Goal: Task Accomplishment & Management: Complete application form

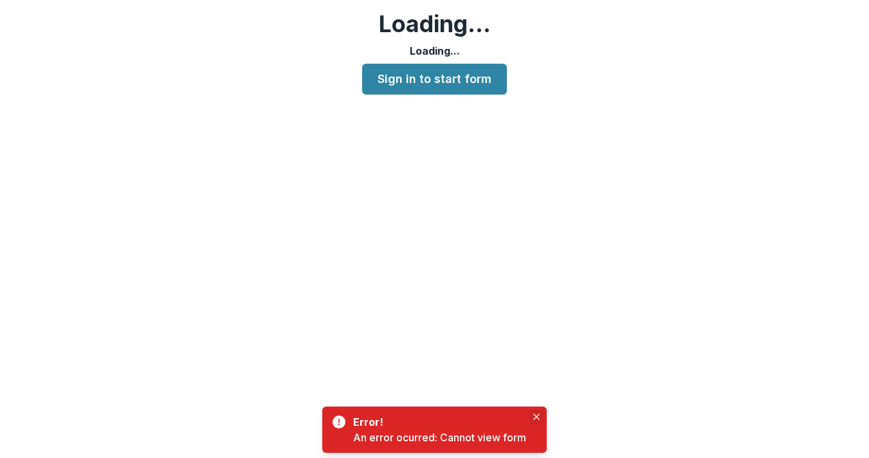
click at [540, 410] on button "Close" at bounding box center [536, 416] width 15 height 15
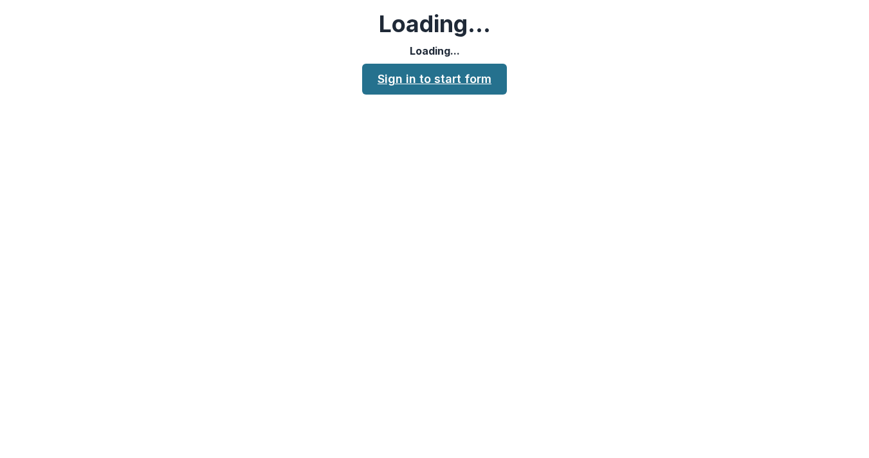
click at [485, 82] on link "Sign in to start form" at bounding box center [434, 79] width 145 height 31
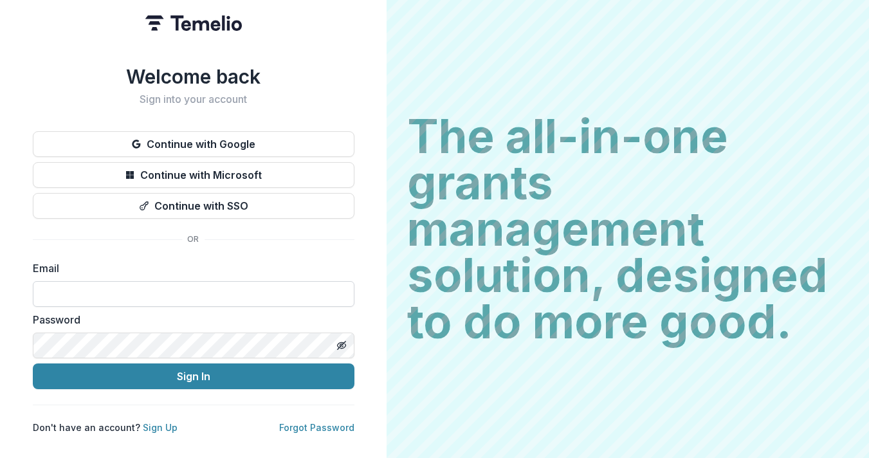
click at [234, 288] on input at bounding box center [194, 294] width 322 height 26
type input "*"
paste input "**********"
type input "**********"
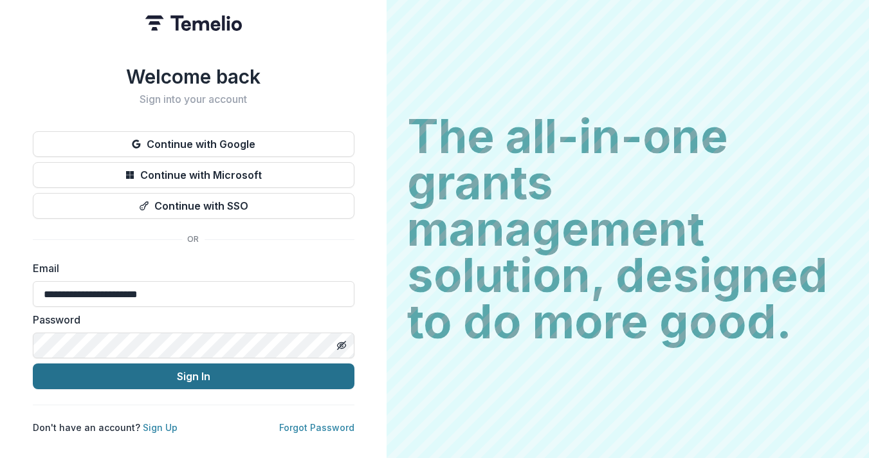
click at [195, 365] on button "Sign In" at bounding box center [194, 376] width 322 height 26
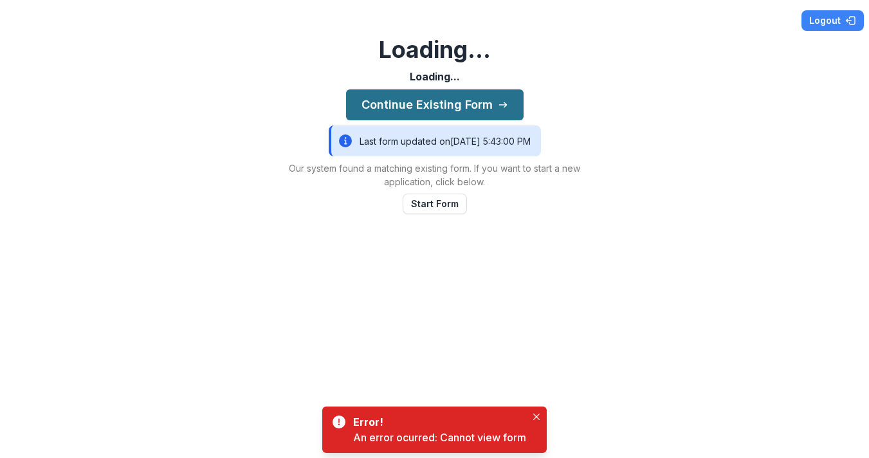
click at [495, 100] on button "Continue Existing Form" at bounding box center [435, 104] width 178 height 31
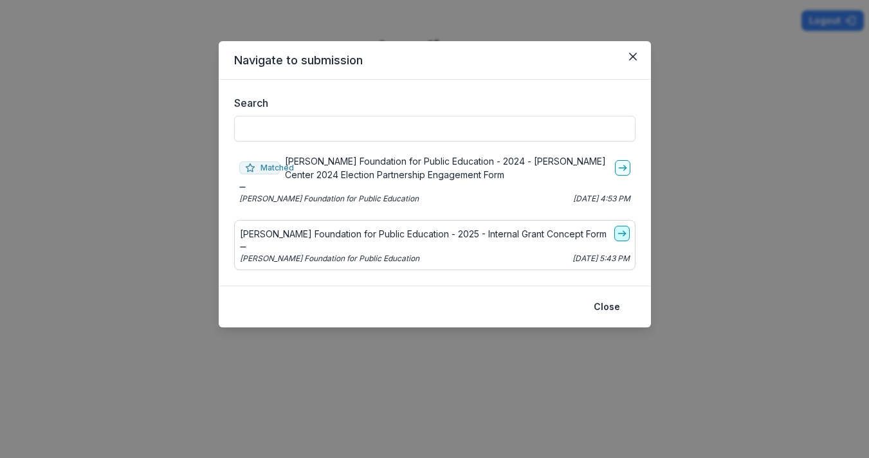
click at [623, 234] on line "go-to" at bounding box center [621, 234] width 7 height 0
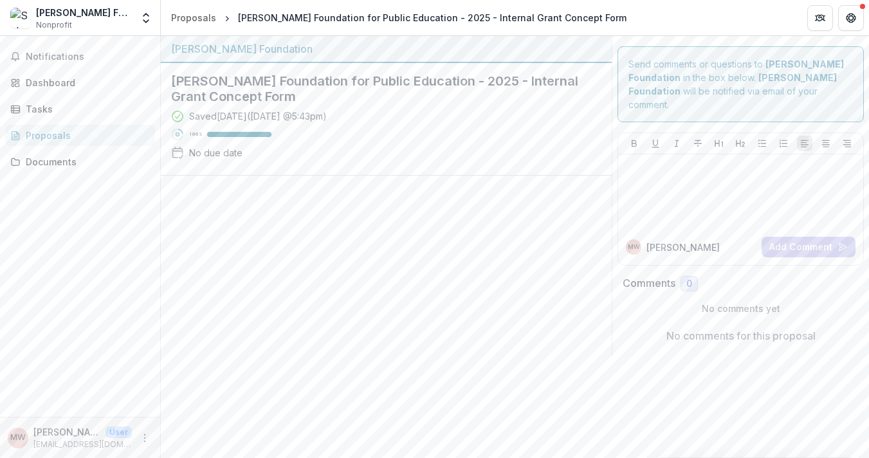
click at [307, 80] on h2 "Schott Foundation for Public Education - 2025 - Internal Grant Concept Form" at bounding box center [376, 88] width 410 height 31
click at [216, 84] on h2 "Schott Foundation for Public Education - 2025 - Internal Grant Concept Form" at bounding box center [376, 88] width 410 height 31
click at [194, 116] on div "Saved 5 days ago ( August 6, 2025 @ 5:43pm )" at bounding box center [258, 116] width 138 height 14
click at [60, 161] on div "Documents" at bounding box center [85, 162] width 119 height 14
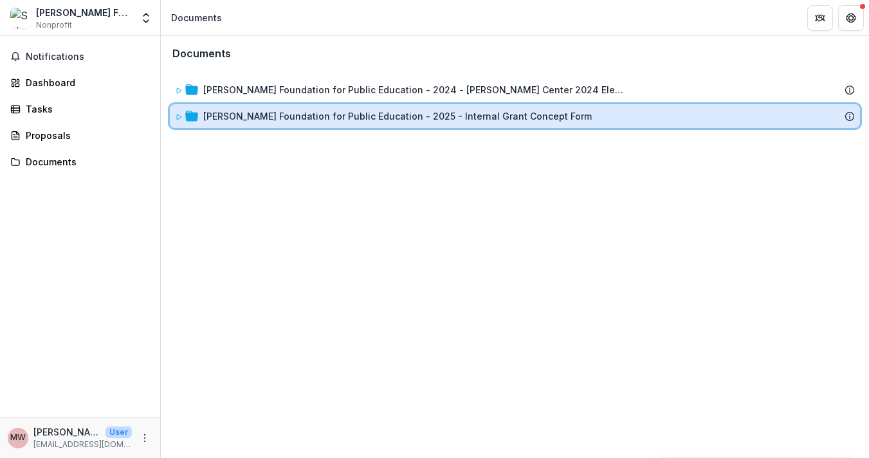
click at [286, 125] on div "Schott Foundation for Public Education - 2025 - Internal Grant Concept Form" at bounding box center [515, 116] width 690 height 24
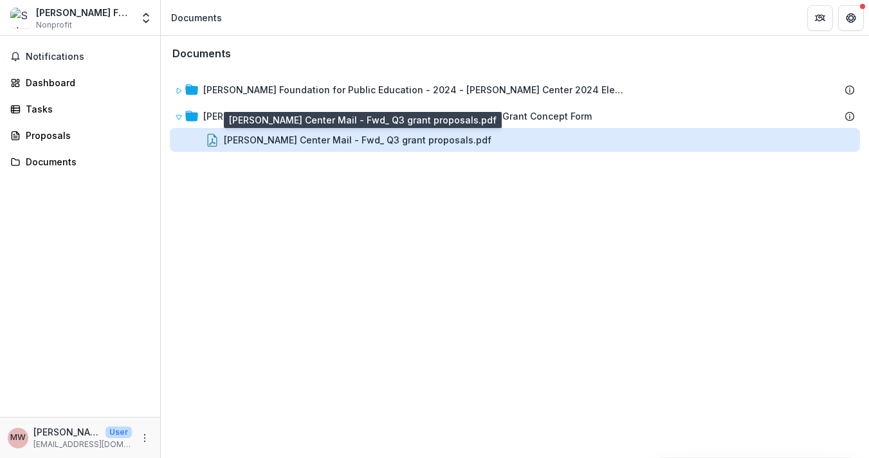
click at [289, 142] on div "Kapor Center Mail - Fwd_ Q3 grant proposals.pdf" at bounding box center [358, 140] width 268 height 14
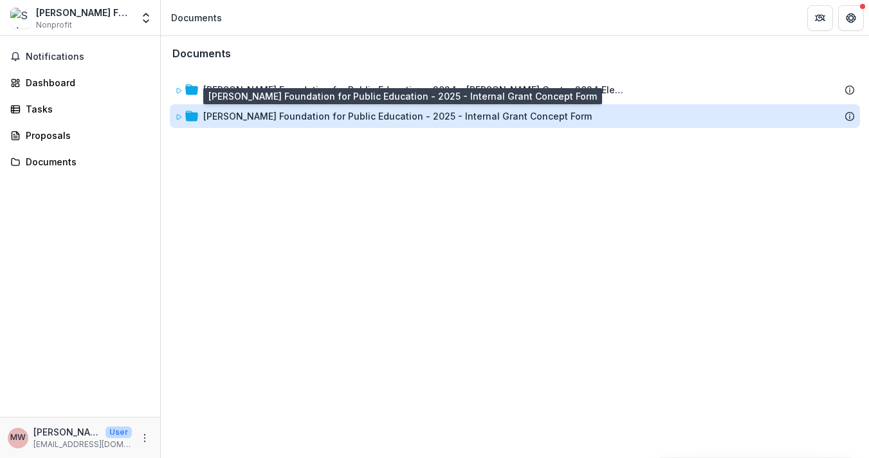
click at [283, 116] on div "Schott Foundation for Public Education - 2025 - Internal Grant Concept Form" at bounding box center [397, 116] width 389 height 14
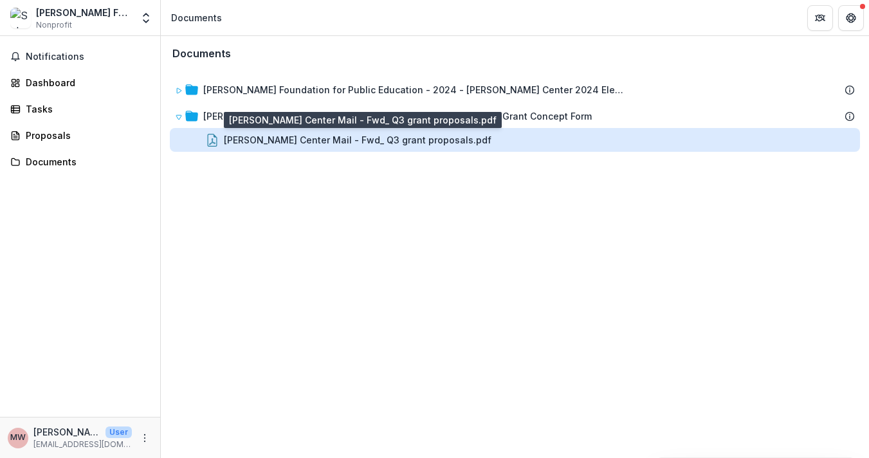
click at [285, 140] on div "Kapor Center Mail - Fwd_ Q3 grant proposals.pdf" at bounding box center [358, 140] width 268 height 14
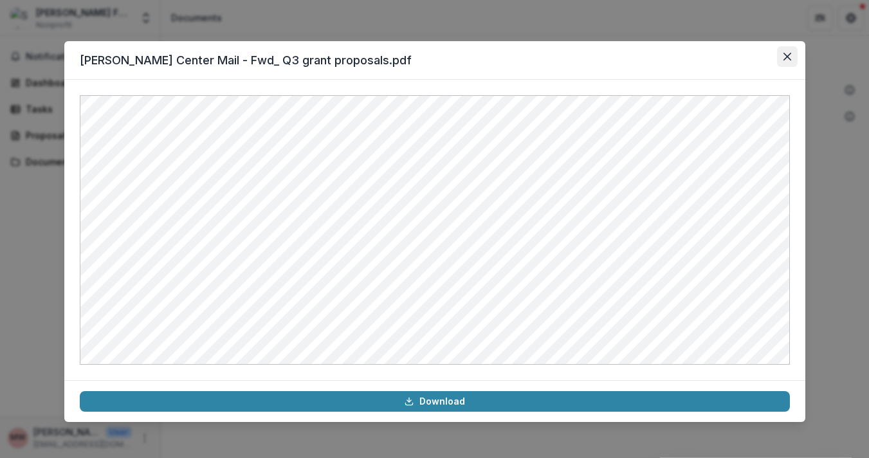
click at [789, 53] on icon "Close" at bounding box center [788, 57] width 8 height 8
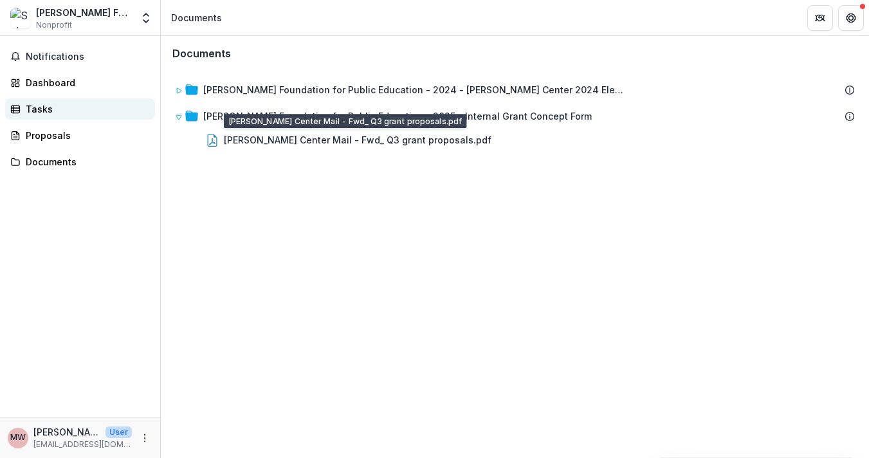
click at [50, 114] on div "Tasks" at bounding box center [85, 109] width 119 height 14
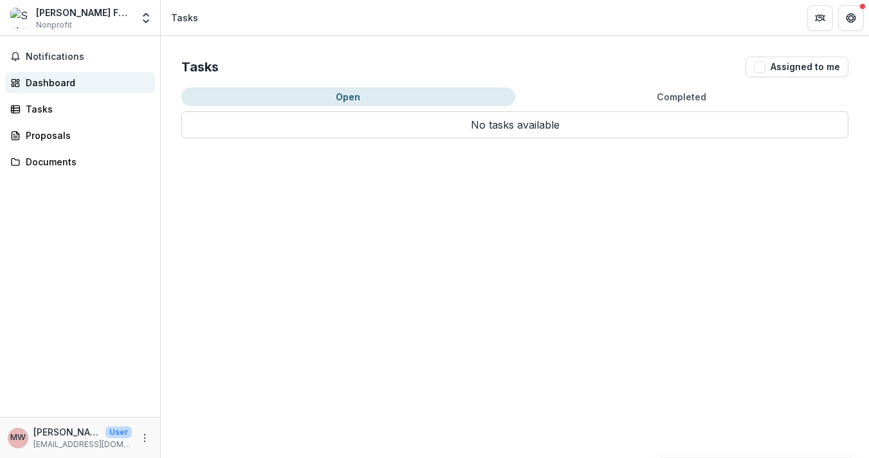
click at [56, 86] on div "Dashboard" at bounding box center [85, 83] width 119 height 14
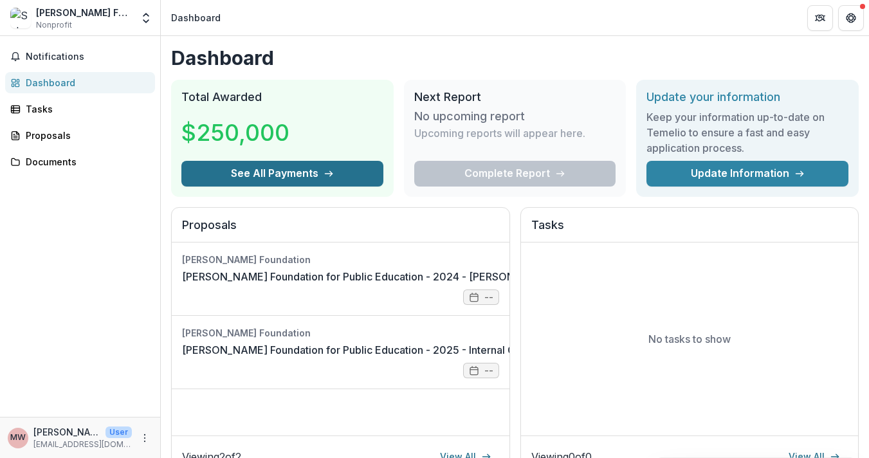
click at [316, 173] on button "See All Payments" at bounding box center [282, 174] width 202 height 26
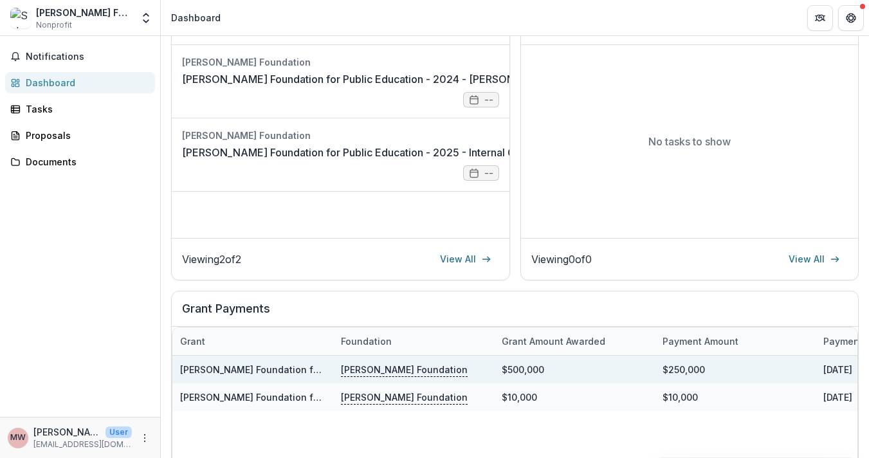
scroll to position [196, 0]
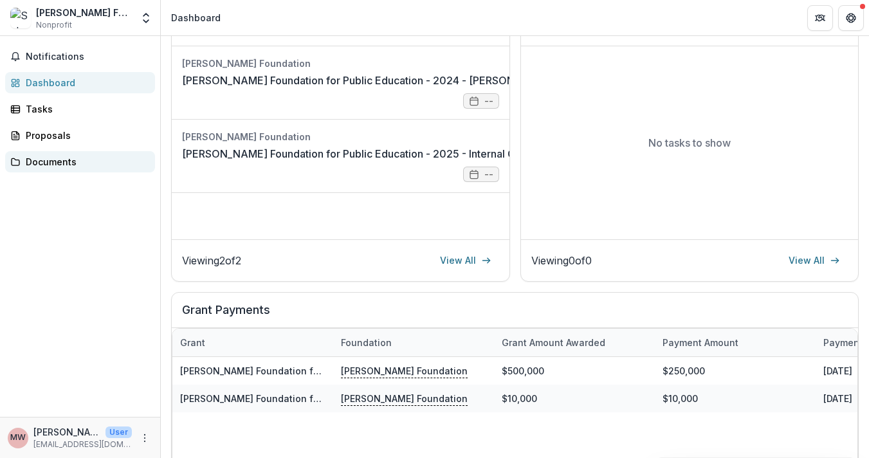
click at [68, 165] on div "Documents" at bounding box center [85, 162] width 119 height 14
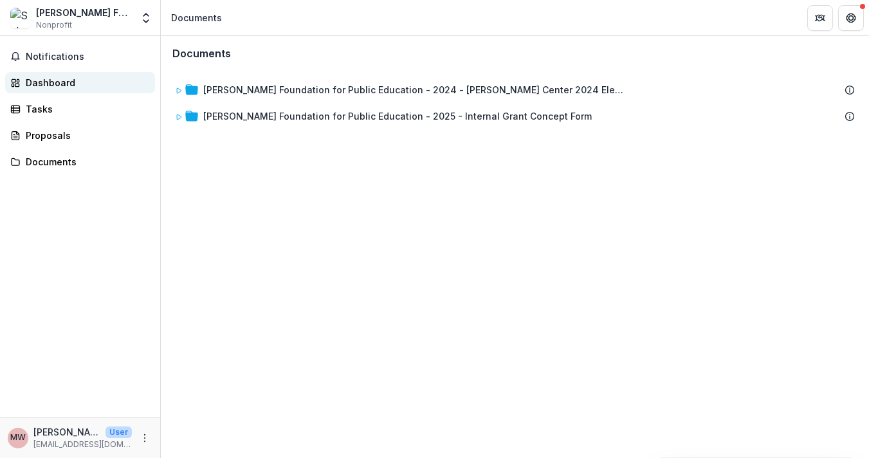
click at [66, 81] on div "Dashboard" at bounding box center [85, 83] width 119 height 14
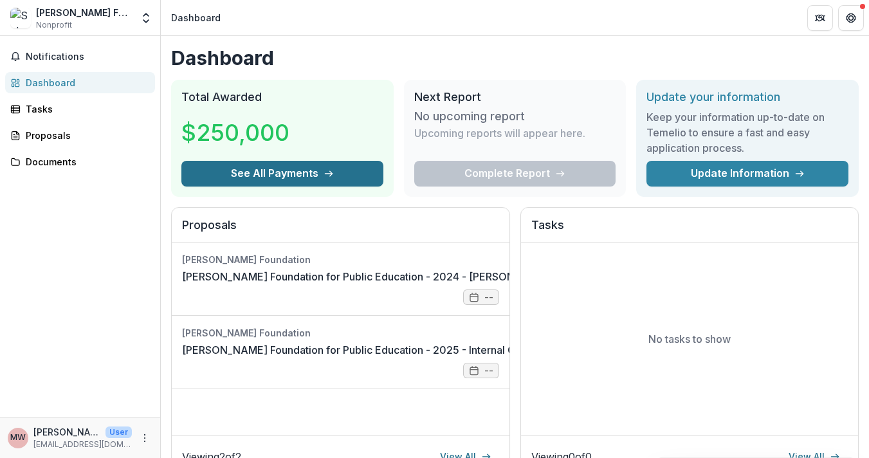
click at [273, 176] on button "See All Payments" at bounding box center [282, 174] width 202 height 26
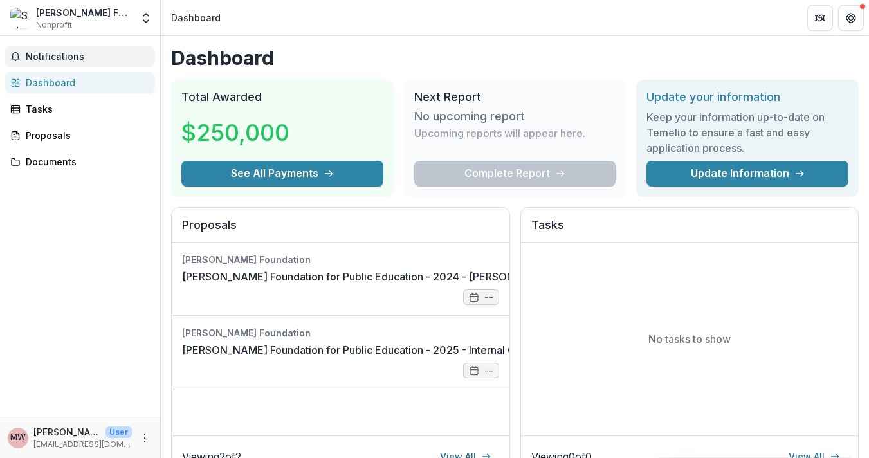
click at [96, 49] on button "Notifications" at bounding box center [80, 56] width 150 height 21
click at [509, 40] on div "Dashboard Total Awarded $250,000 See All Payments Next Report No upcoming repor…" at bounding box center [515, 432] width 708 height 793
click at [57, 108] on div "Tasks" at bounding box center [85, 109] width 119 height 14
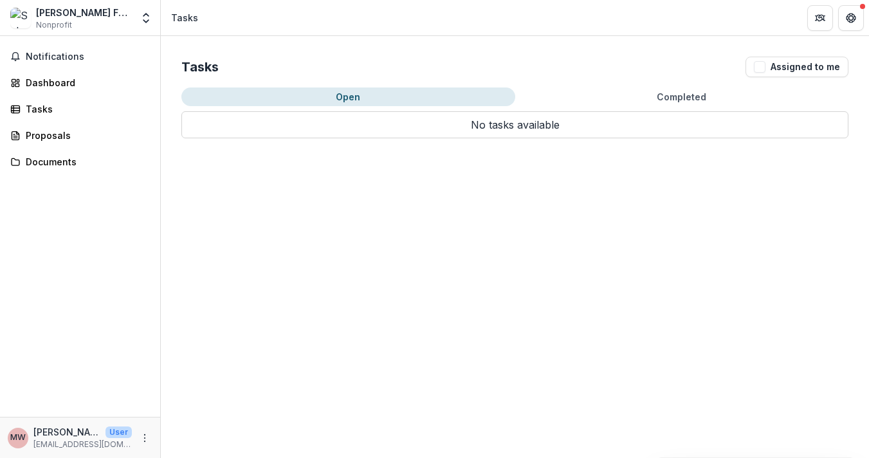
click at [706, 98] on button "Completed" at bounding box center [682, 96] width 334 height 19
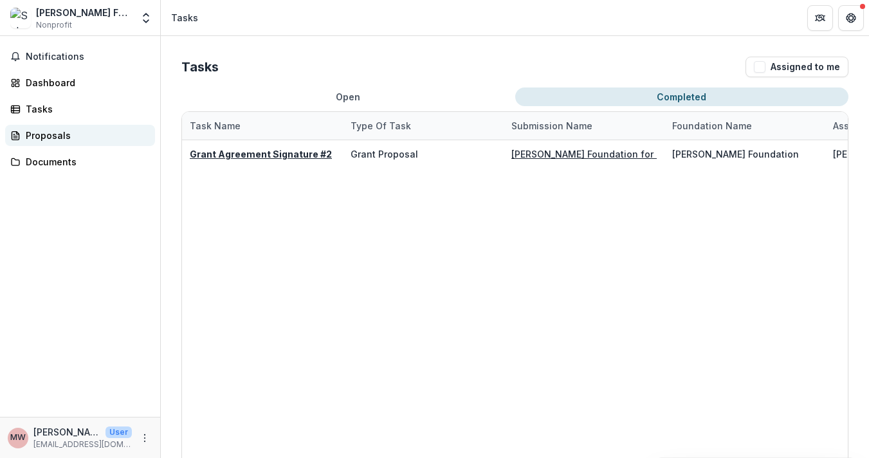
click at [54, 136] on div "Proposals" at bounding box center [85, 136] width 119 height 14
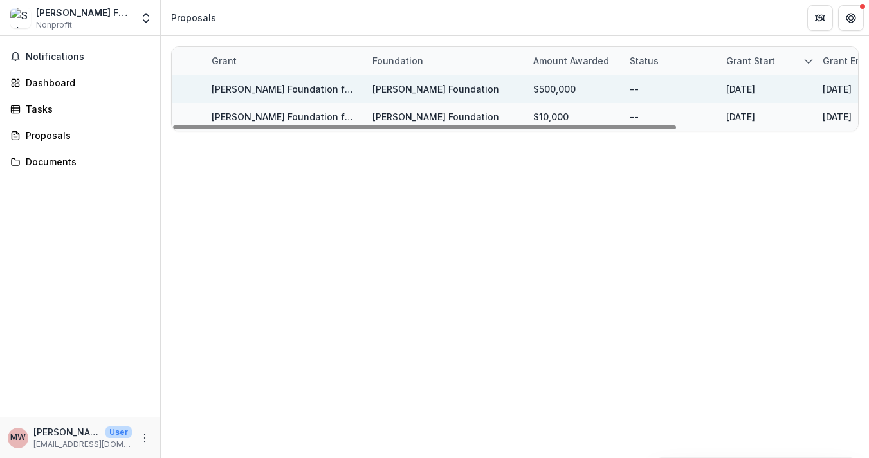
click at [421, 86] on p "Kapor Foundation" at bounding box center [435, 89] width 127 height 14
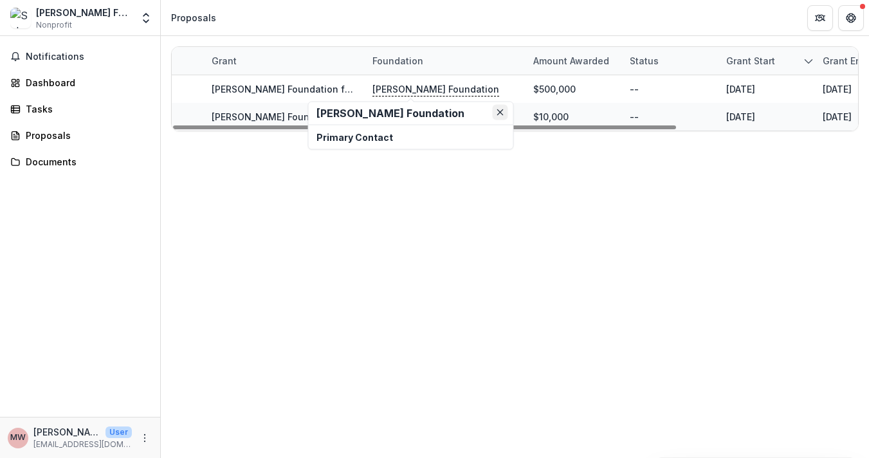
click at [499, 110] on icon "Close" at bounding box center [500, 112] width 6 height 6
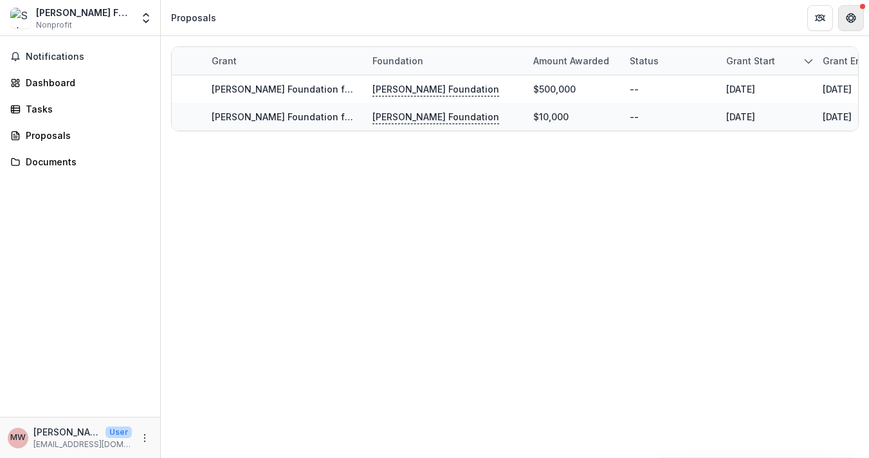
click at [853, 17] on icon "Get Help" at bounding box center [854, 17] width 3 height 3
